Goal: Task Accomplishment & Management: Manage account settings

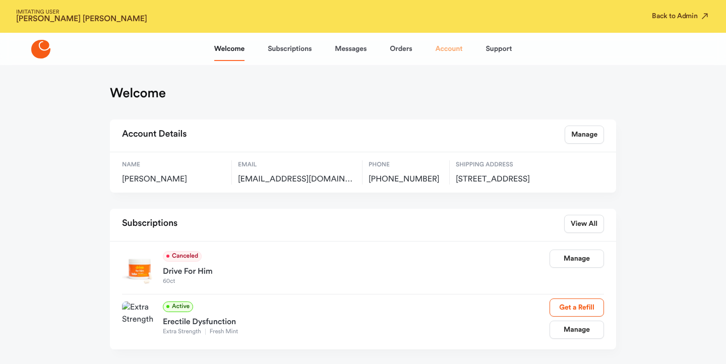
click at [452, 44] on link "Account" at bounding box center [448, 49] width 27 height 24
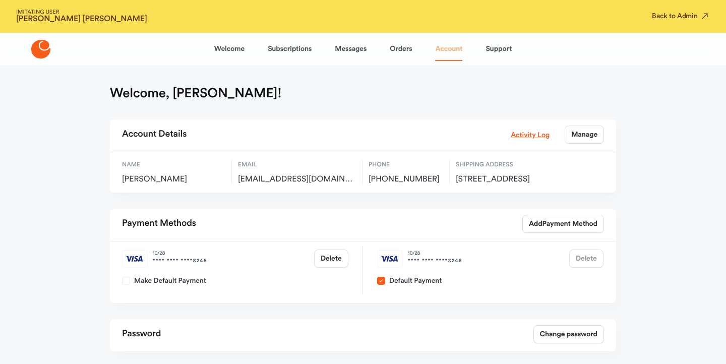
click at [450, 55] on link "Account" at bounding box center [448, 49] width 27 height 24
click at [512, 128] on div "Activity Log Manage" at bounding box center [557, 135] width 93 height 18
click at [513, 134] on link "Activity Log" at bounding box center [530, 134] width 39 height 11
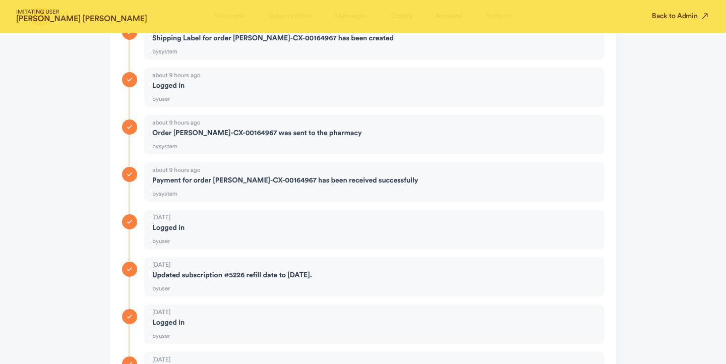
scroll to position [196, 0]
click at [64, 18] on strong "[PERSON_NAME]" at bounding box center [81, 19] width 131 height 8
copy strong "[PERSON_NAME]"
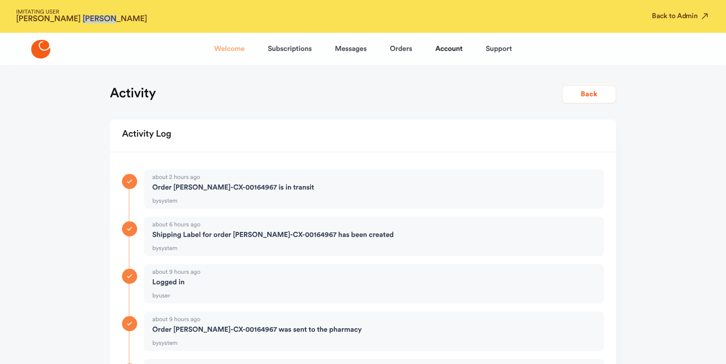
click at [234, 51] on link "Welcome" at bounding box center [229, 49] width 30 height 24
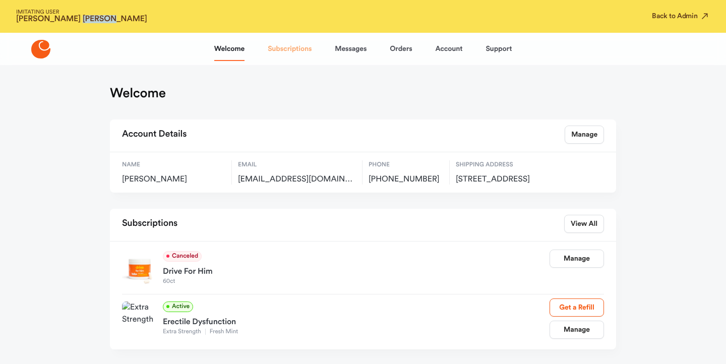
click at [287, 50] on link "Subscriptions" at bounding box center [290, 49] width 44 height 24
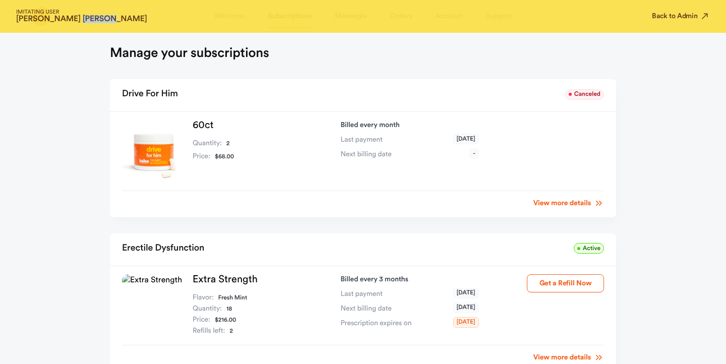
scroll to position [104, 0]
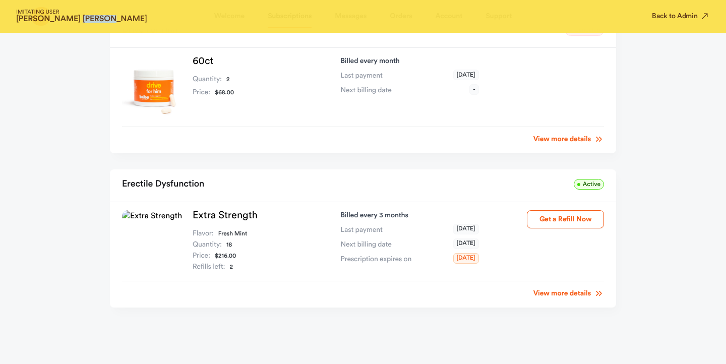
click at [559, 294] on link "View more details" at bounding box center [568, 293] width 71 height 10
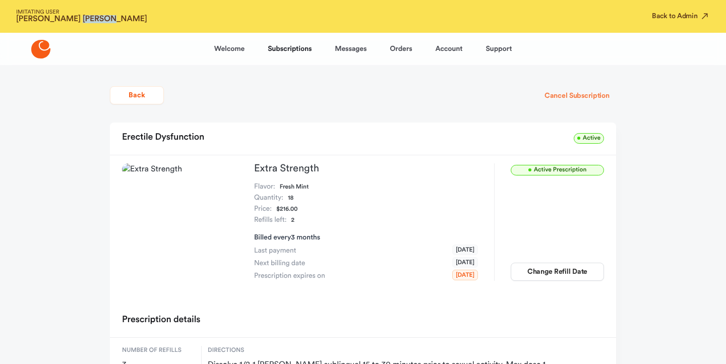
click at [593, 87] on button "Cancel Subscription" at bounding box center [577, 96] width 78 height 18
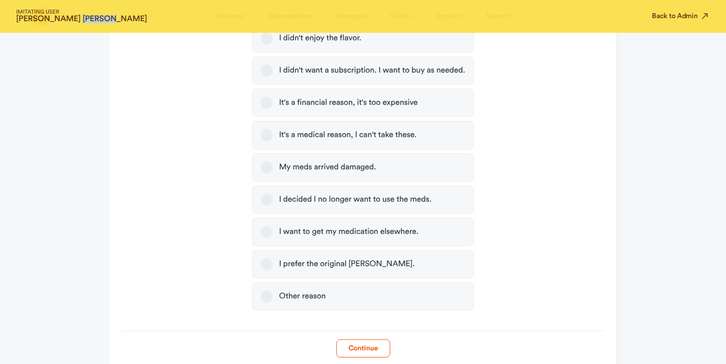
scroll to position [399, 0]
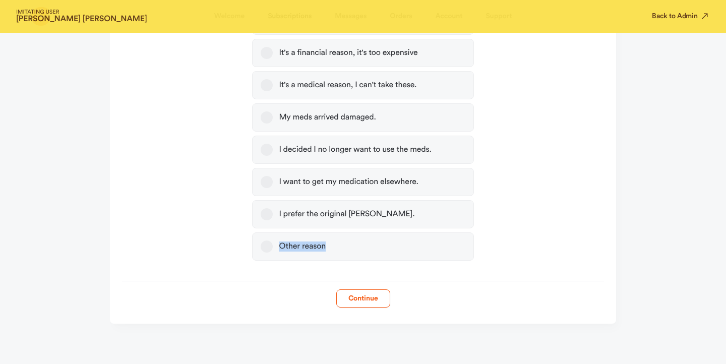
click at [383, 240] on label "Other reason" at bounding box center [362, 246] width 221 height 28
click at [379, 244] on label "Other reason" at bounding box center [362, 246] width 221 height 28
click at [273, 244] on button "Other reason" at bounding box center [267, 246] width 12 height 12
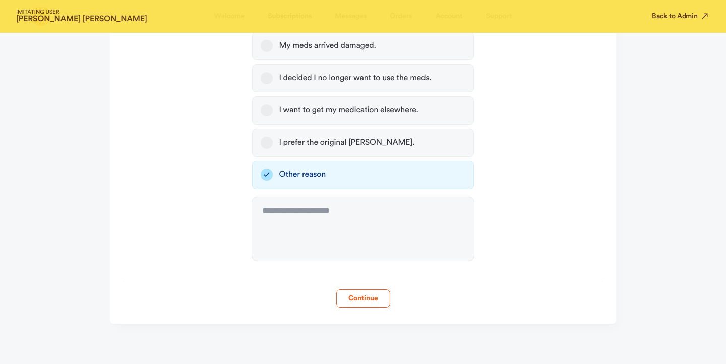
click at [347, 301] on button "Continue" at bounding box center [363, 298] width 54 height 18
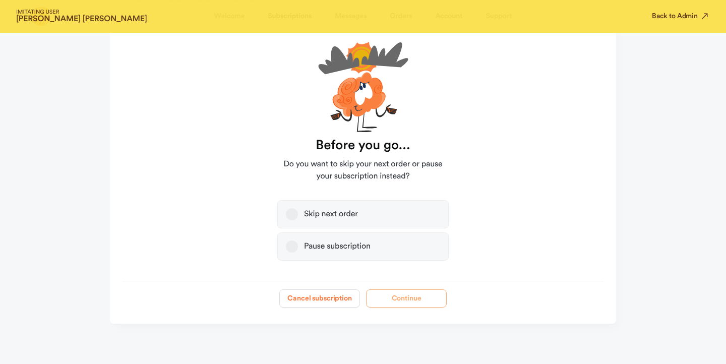
click at [314, 304] on button "Cancel subscription" at bounding box center [319, 298] width 81 height 18
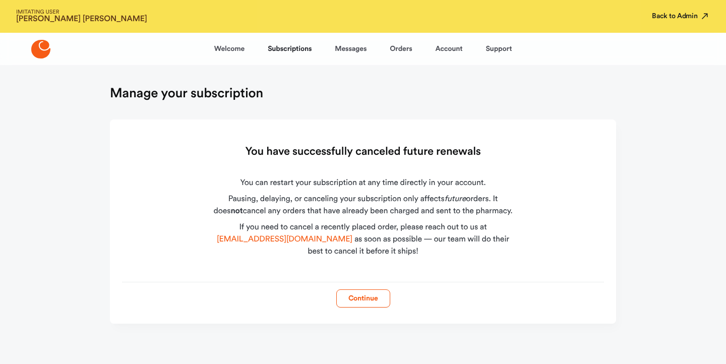
click at [656, 12] on button "Back to Admin" at bounding box center [681, 16] width 58 height 10
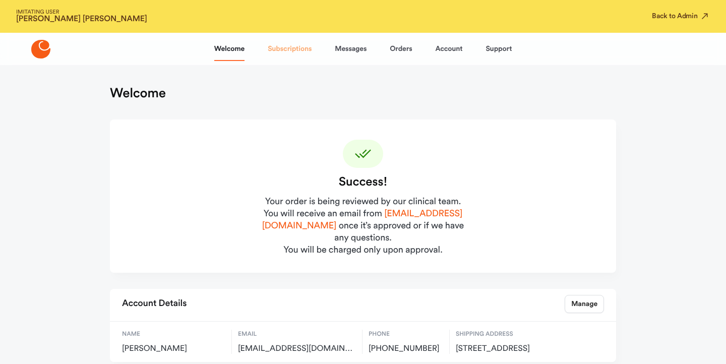
click at [289, 54] on link "Subscriptions" at bounding box center [290, 49] width 44 height 24
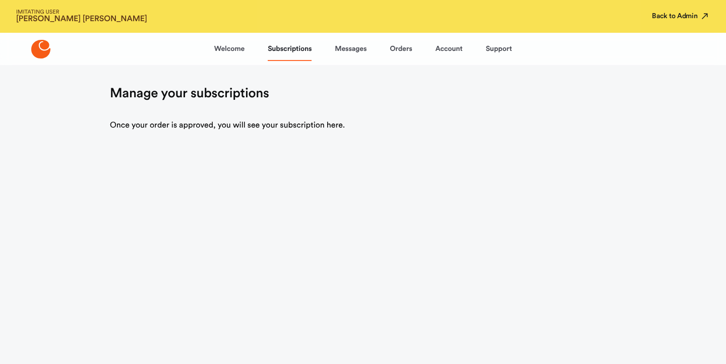
click at [685, 18] on button "Back to Admin" at bounding box center [681, 16] width 58 height 10
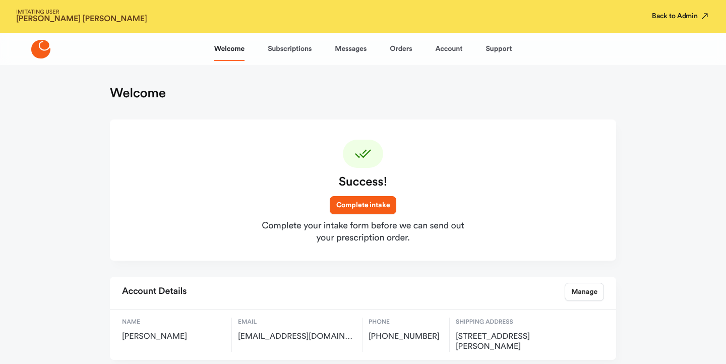
click at [658, 19] on button "Back to Admin" at bounding box center [681, 16] width 58 height 10
